Goal: Navigation & Orientation: Understand site structure

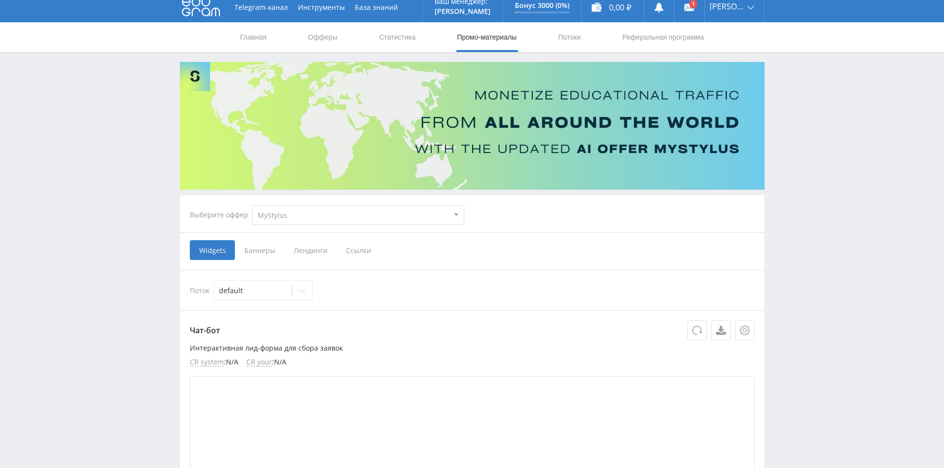
scroll to position [7, 0]
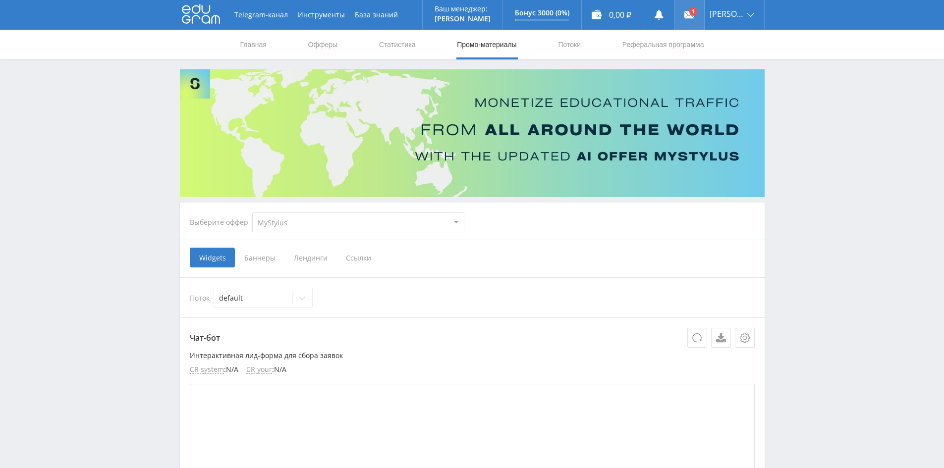
click at [690, 18] on link at bounding box center [689, 15] width 30 height 30
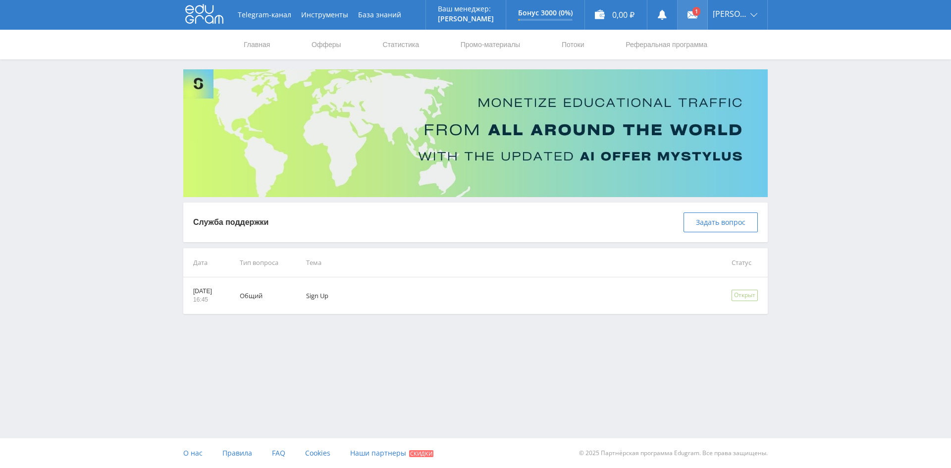
click at [698, 19] on icon at bounding box center [693, 15] width 10 height 10
click at [739, 15] on span "Siarhei" at bounding box center [730, 14] width 35 height 8
click at [743, 38] on link "Профиль" at bounding box center [737, 39] width 59 height 18
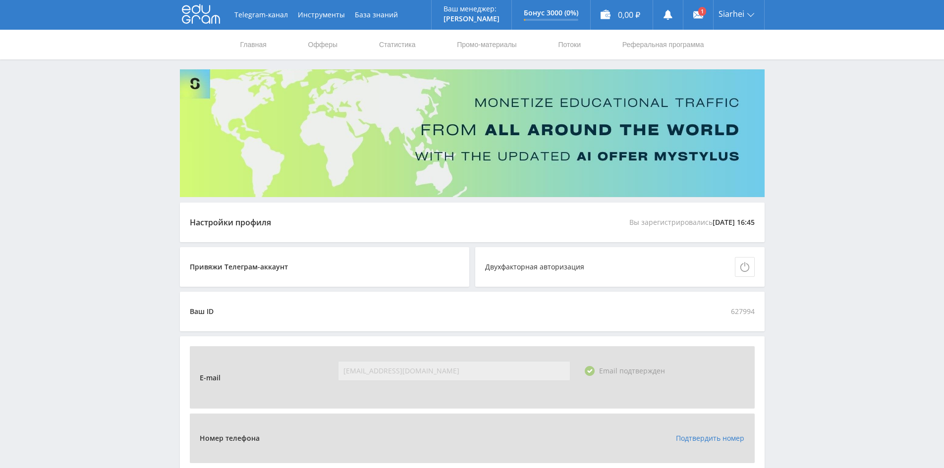
click at [339, 46] on nav "Главная Офферы Статистика Промо-материалы Потоки Реферальная программа" at bounding box center [472, 45] width 466 height 30
click at [330, 46] on link "Офферы" at bounding box center [323, 45] width 32 height 30
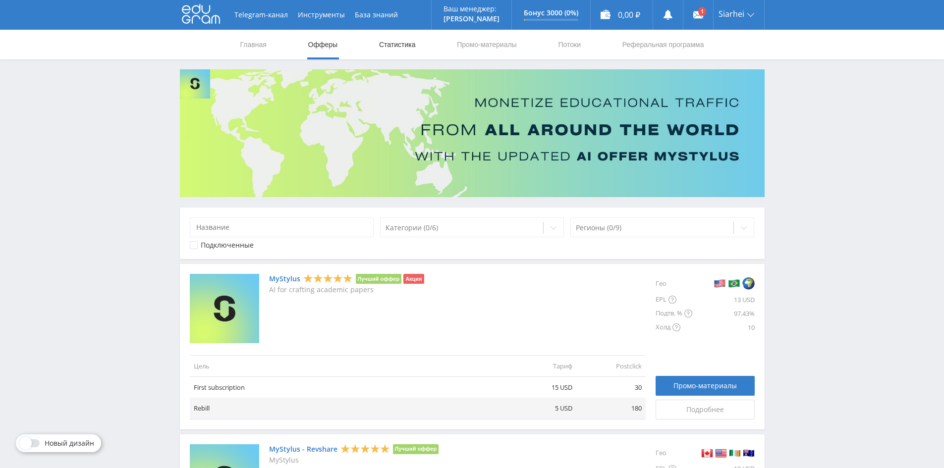
click at [399, 49] on link "Статистика" at bounding box center [397, 45] width 39 height 30
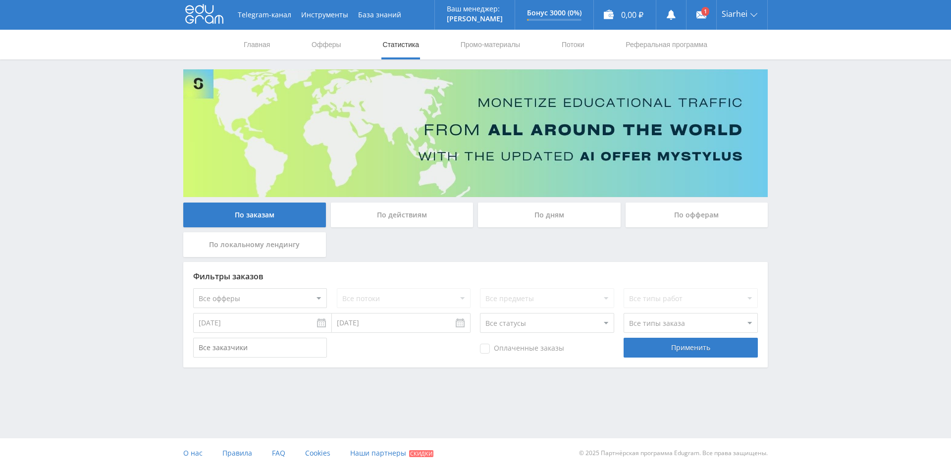
click at [454, 216] on div "По действиям" at bounding box center [402, 215] width 143 height 25
click at [0, 0] on input "По действиям" at bounding box center [0, 0] width 0 height 0
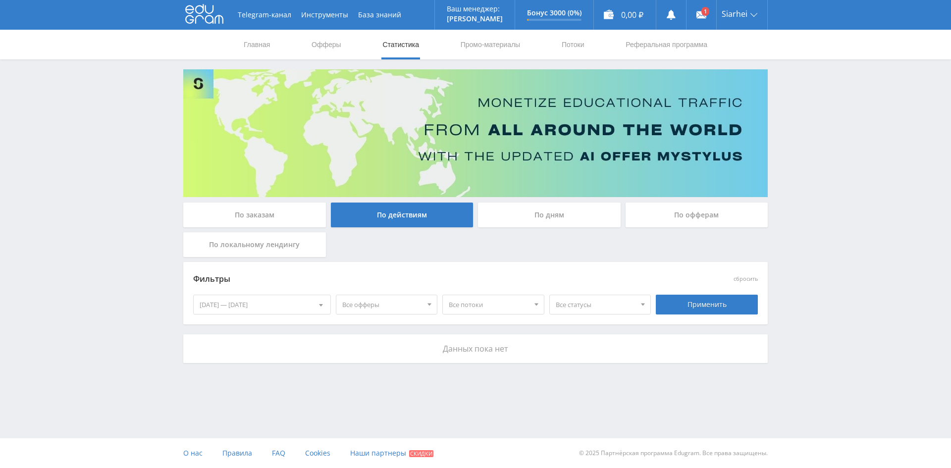
click at [510, 218] on div "По дням" at bounding box center [549, 215] width 143 height 25
click at [0, 0] on input "По дням" at bounding box center [0, 0] width 0 height 0
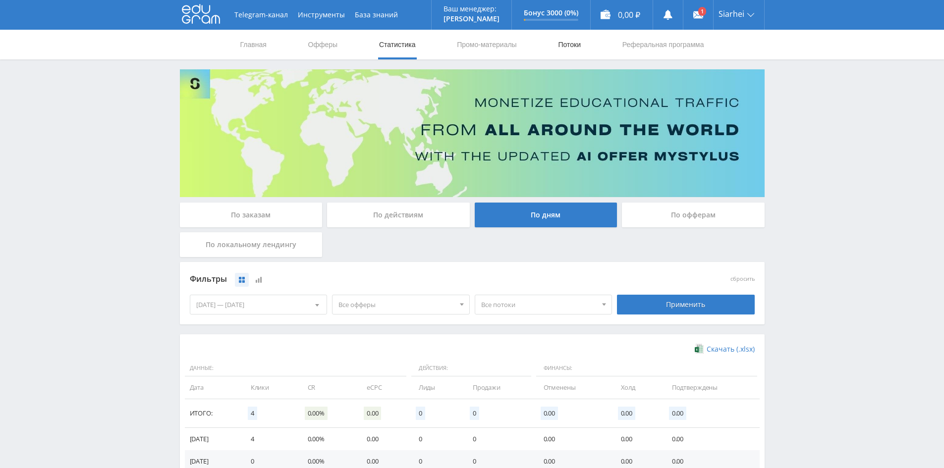
click at [564, 46] on link "Потоки" at bounding box center [569, 45] width 25 height 30
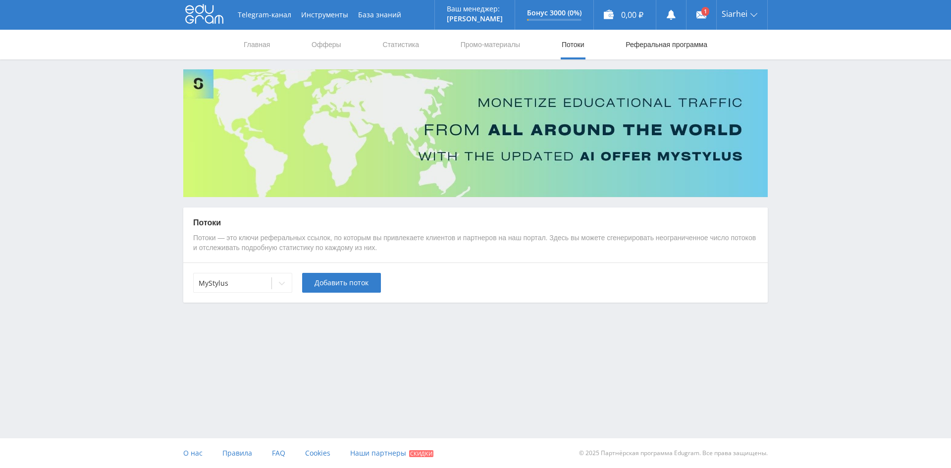
click at [652, 45] on link "Реферальная программа" at bounding box center [667, 45] width 84 height 30
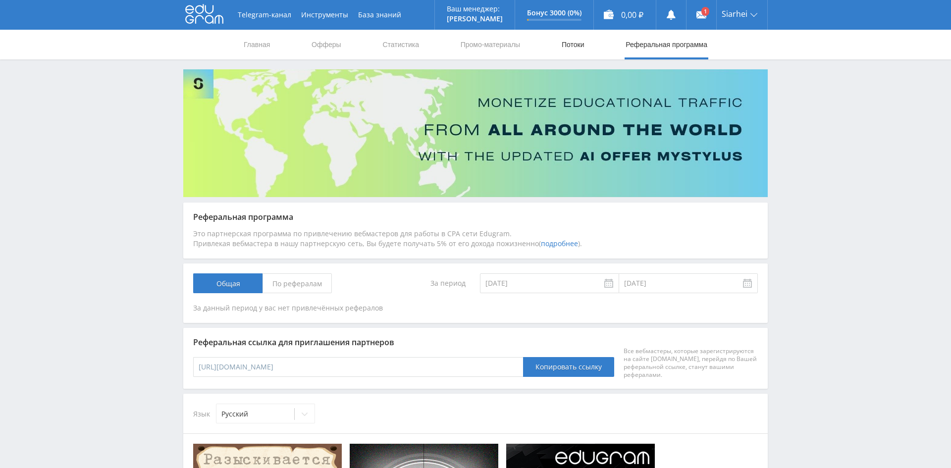
click at [583, 52] on nav "Главная Офферы Статистика Промо-материалы Потоки Реферальная программа" at bounding box center [476, 45] width 466 height 30
